Goal: Download file/media

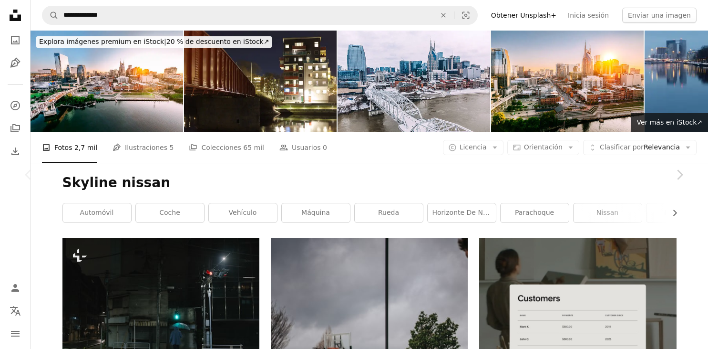
scroll to position [6489, 0]
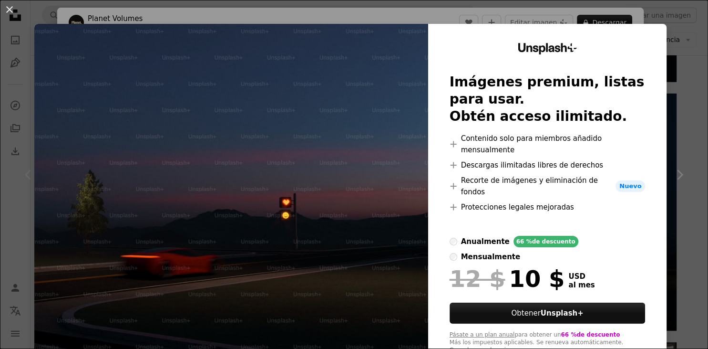
click at [485, 13] on div "An X shape Unsplash+ Imágenes premium, listas para usar. Obtén acceso ilimitado…" at bounding box center [354, 174] width 708 height 349
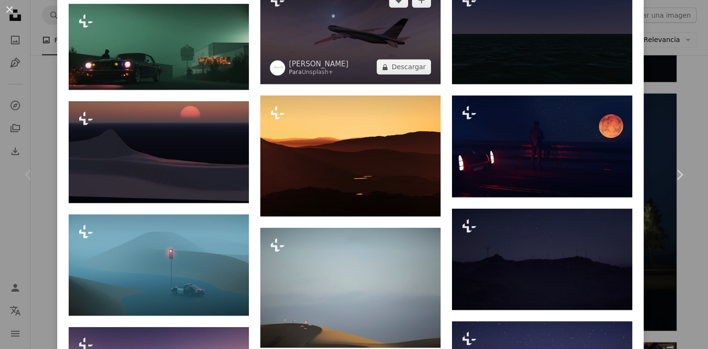
scroll to position [915, 0]
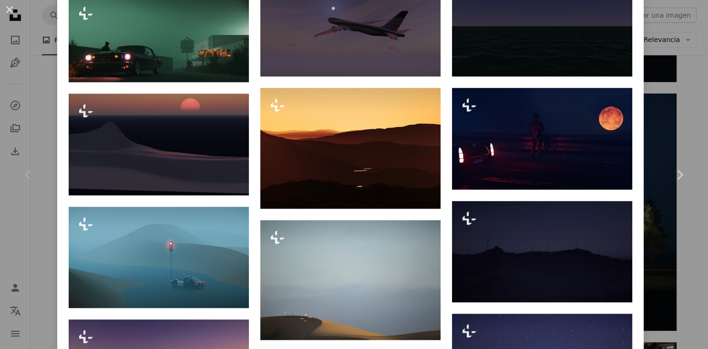
click at [675, 92] on div "An X shape Chevron left Chevron right Planet Volumes Para Unsplash+ A heart A p…" at bounding box center [354, 174] width 708 height 349
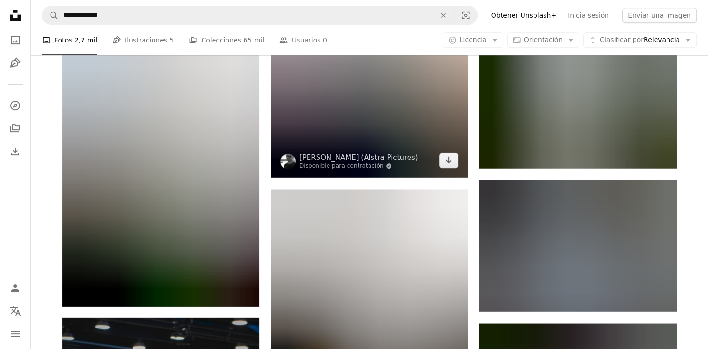
scroll to position [11172, 0]
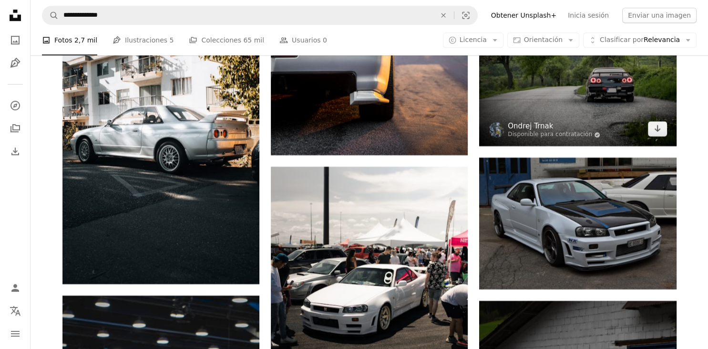
click at [531, 125] on link "Ondrej Trnak" at bounding box center [554, 126] width 92 height 10
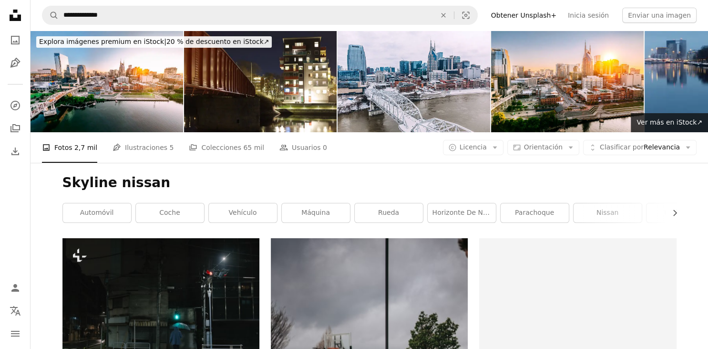
scroll to position [11171, 0]
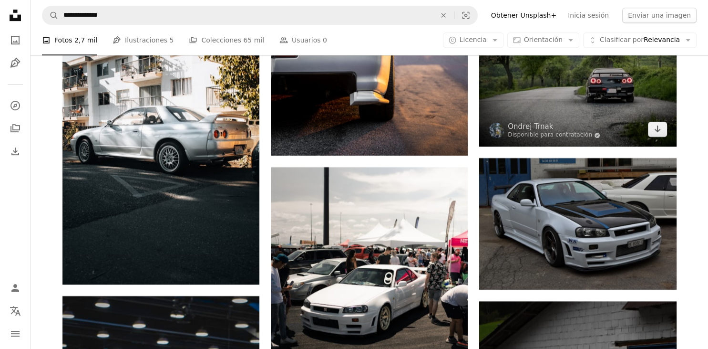
click at [523, 84] on img at bounding box center [577, 82] width 197 height 129
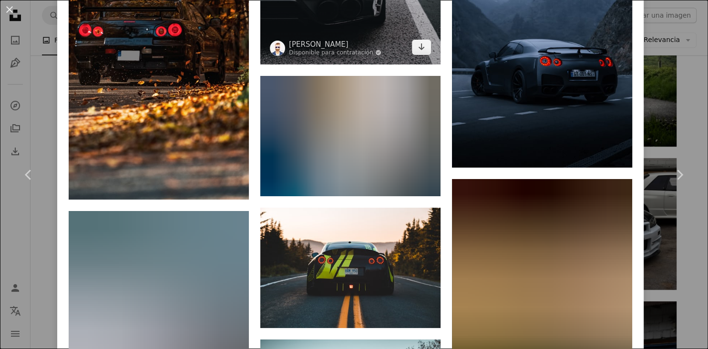
scroll to position [1945, 0]
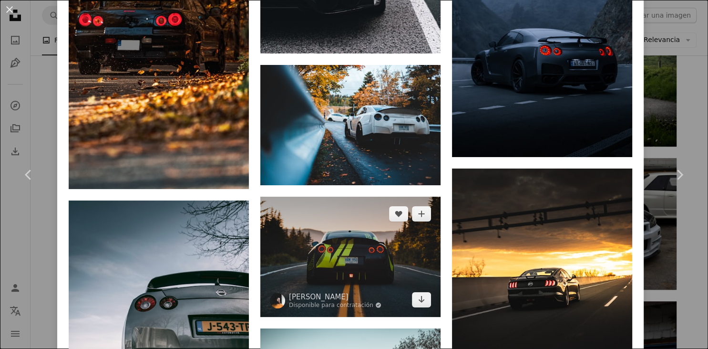
click at [369, 209] on img at bounding box center [350, 256] width 180 height 120
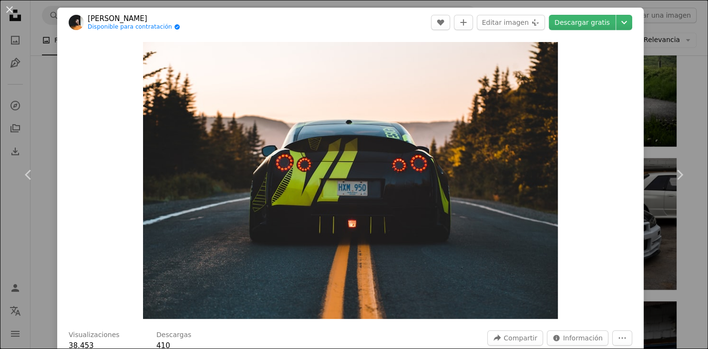
click at [593, 14] on header "[PERSON_NAME] Disponible para contratación A checkmark inside of a circle A hea…" at bounding box center [350, 23] width 586 height 30
click at [598, 30] on link "Descargar gratis" at bounding box center [582, 22] width 67 height 15
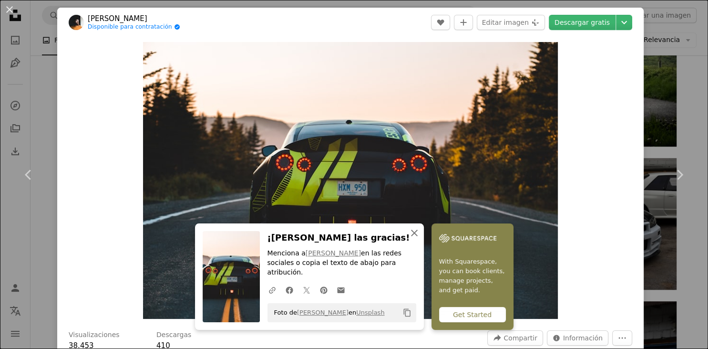
click at [417, 238] on icon "An X shape" at bounding box center [414, 232] width 11 height 11
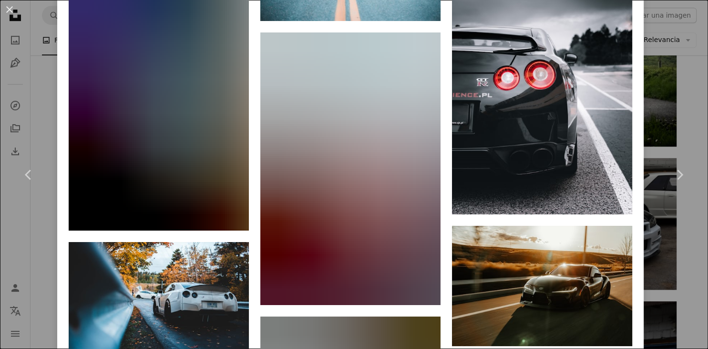
scroll to position [2117, 0]
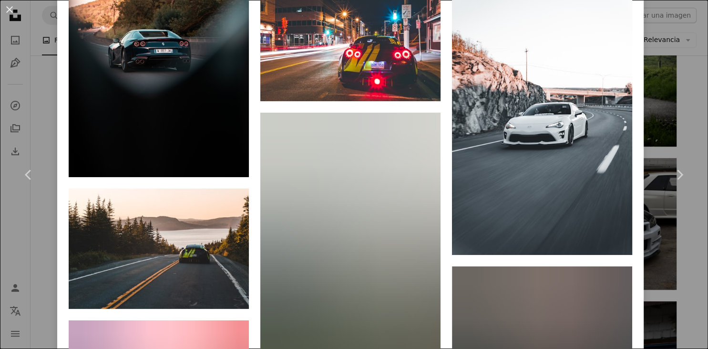
scroll to position [3376, 0]
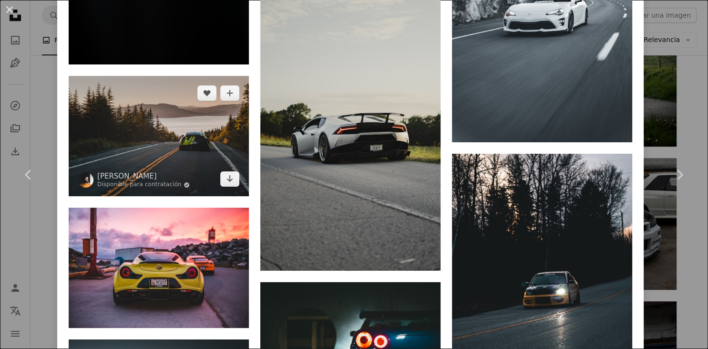
click at [184, 173] on img at bounding box center [159, 136] width 180 height 120
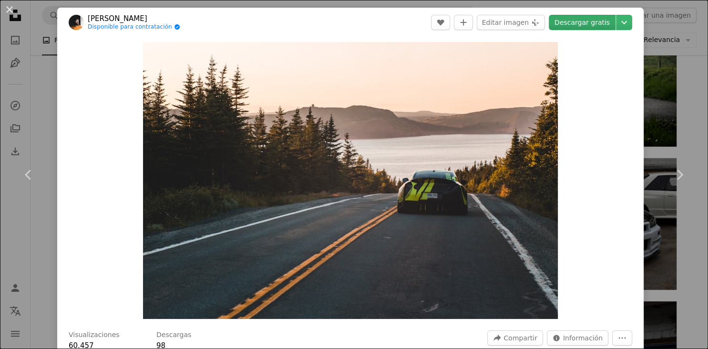
click at [598, 21] on link "Descargar gratis" at bounding box center [582, 22] width 67 height 15
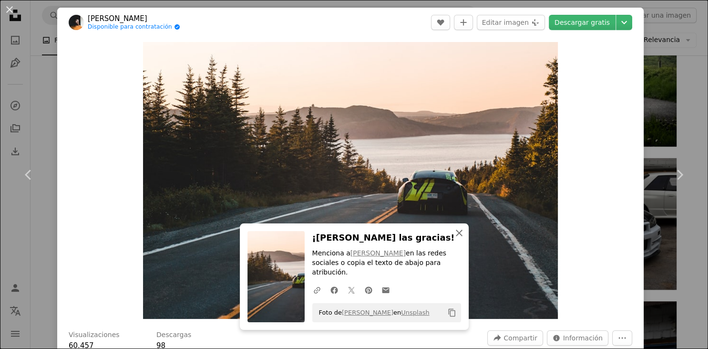
click at [459, 238] on icon "An X shape" at bounding box center [458, 232] width 11 height 11
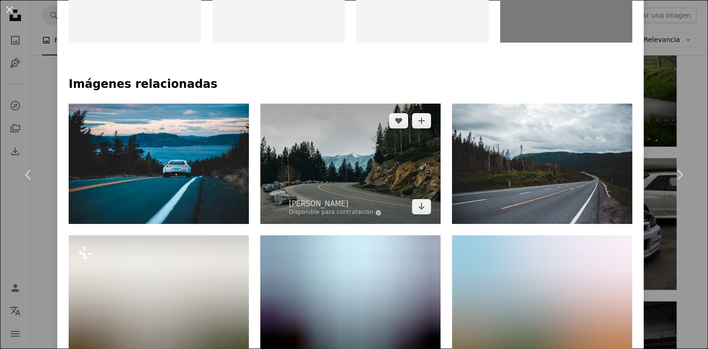
scroll to position [572, 0]
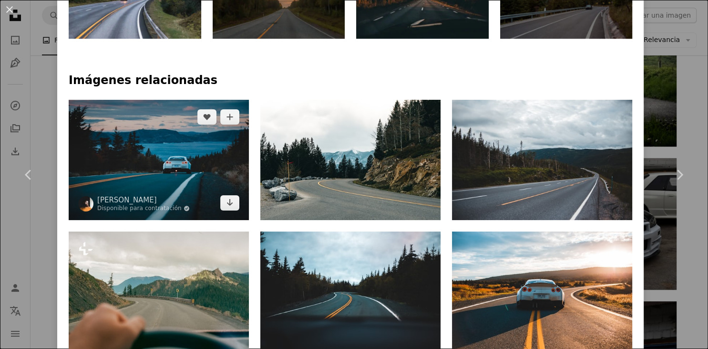
click at [201, 140] on img at bounding box center [159, 160] width 180 height 120
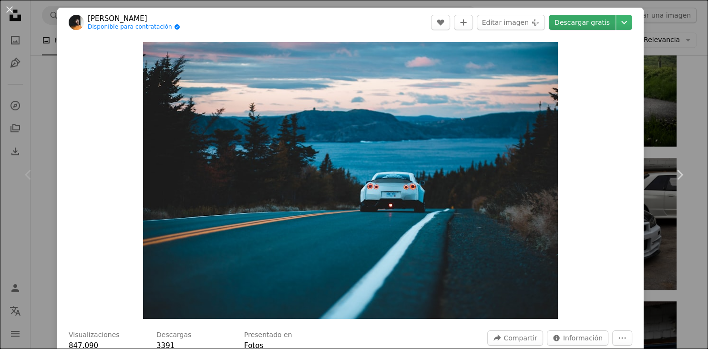
click at [592, 22] on link "Descargar gratis" at bounding box center [582, 22] width 67 height 15
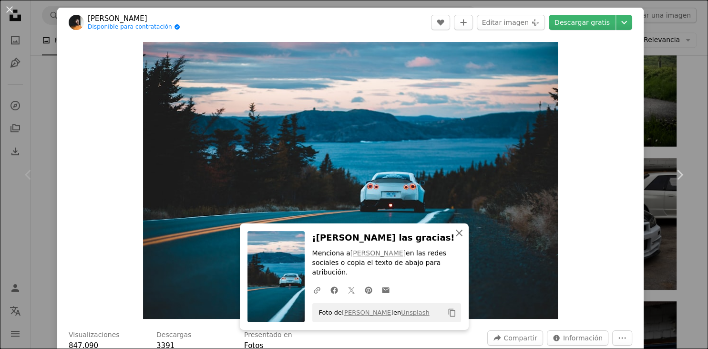
click at [464, 238] on icon "An X shape" at bounding box center [458, 232] width 11 height 11
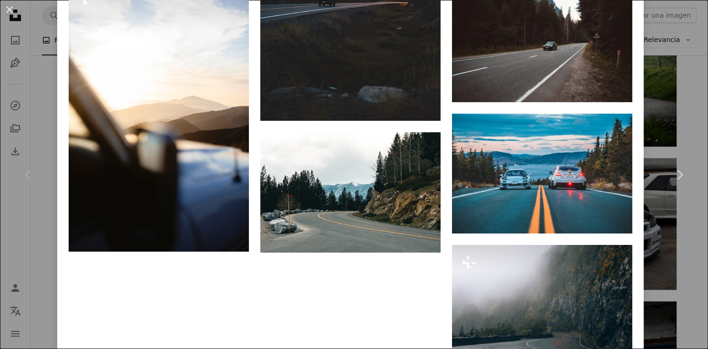
scroll to position [1659, 0]
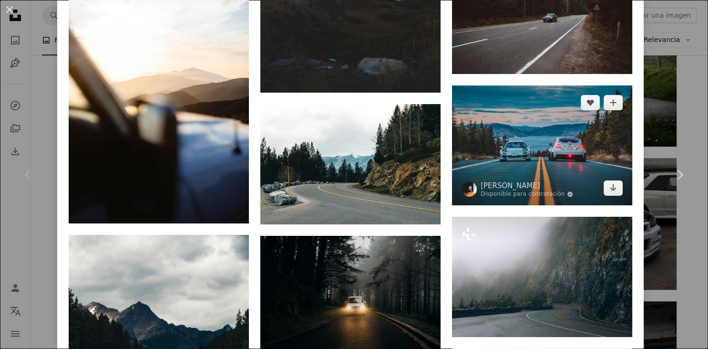
click at [506, 125] on img at bounding box center [542, 145] width 180 height 120
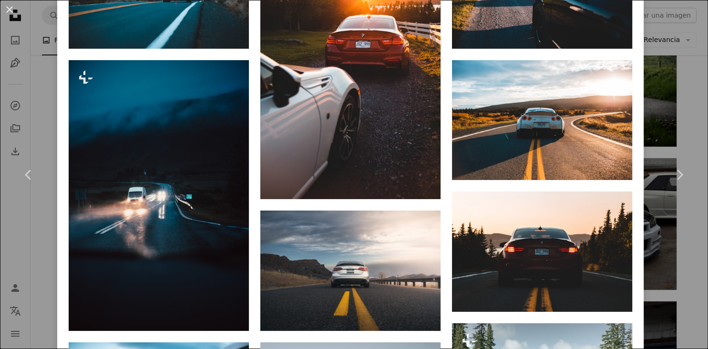
scroll to position [801, 0]
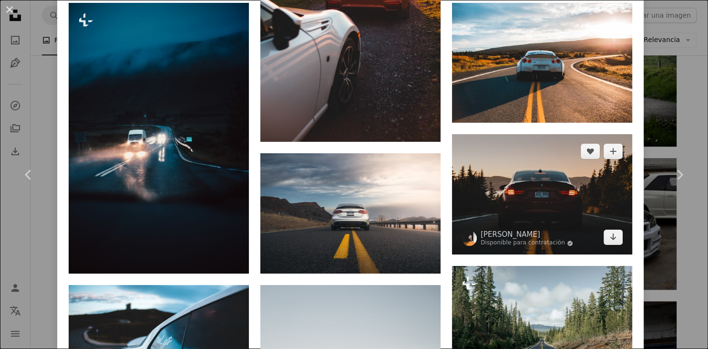
click at [544, 163] on img at bounding box center [542, 194] width 180 height 120
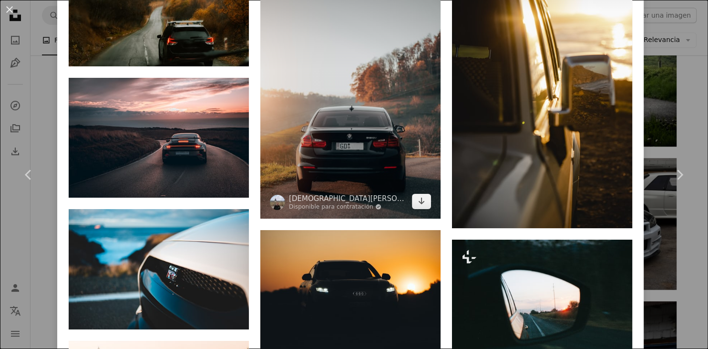
scroll to position [2231, 0]
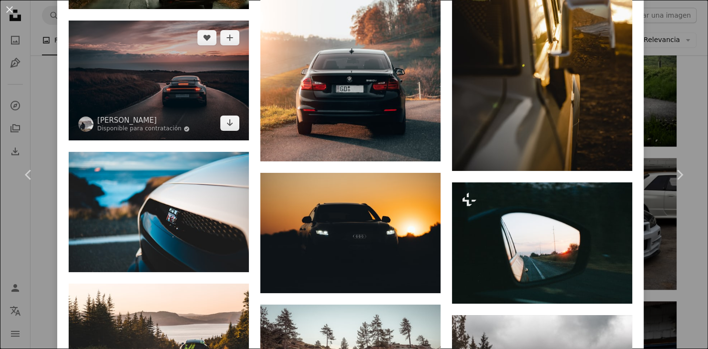
click at [173, 93] on img at bounding box center [159, 81] width 180 height 120
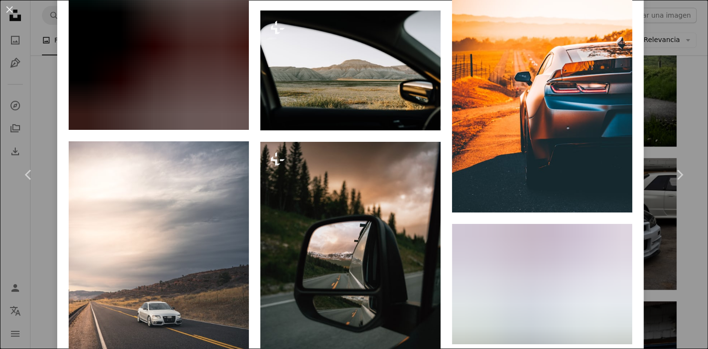
scroll to position [3433, 0]
